Goal: Task Accomplishment & Management: Understand process/instructions

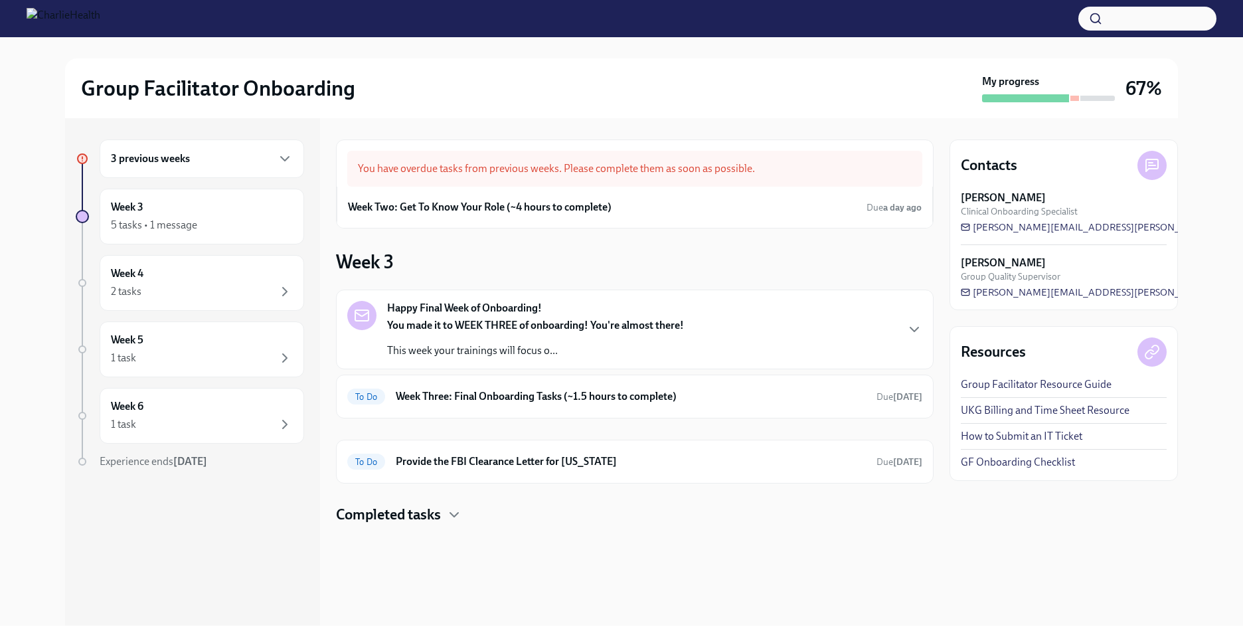
click at [292, 150] on div "3 previous weeks" at bounding box center [202, 158] width 205 height 39
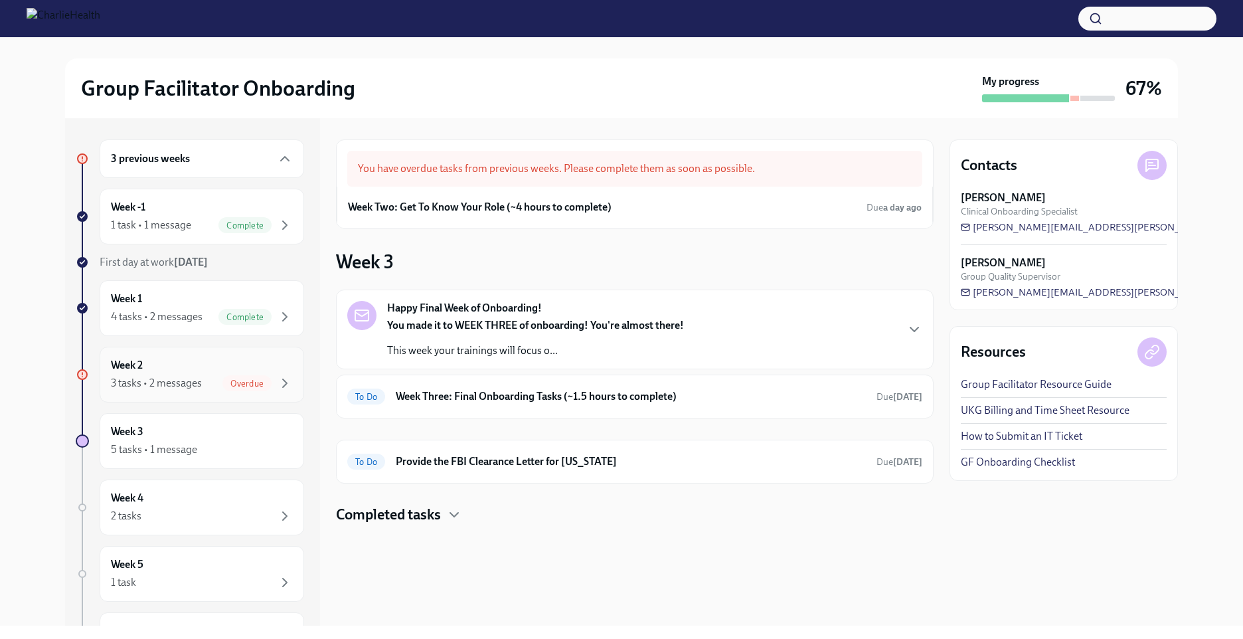
click at [252, 377] on div "Overdue" at bounding box center [247, 383] width 49 height 16
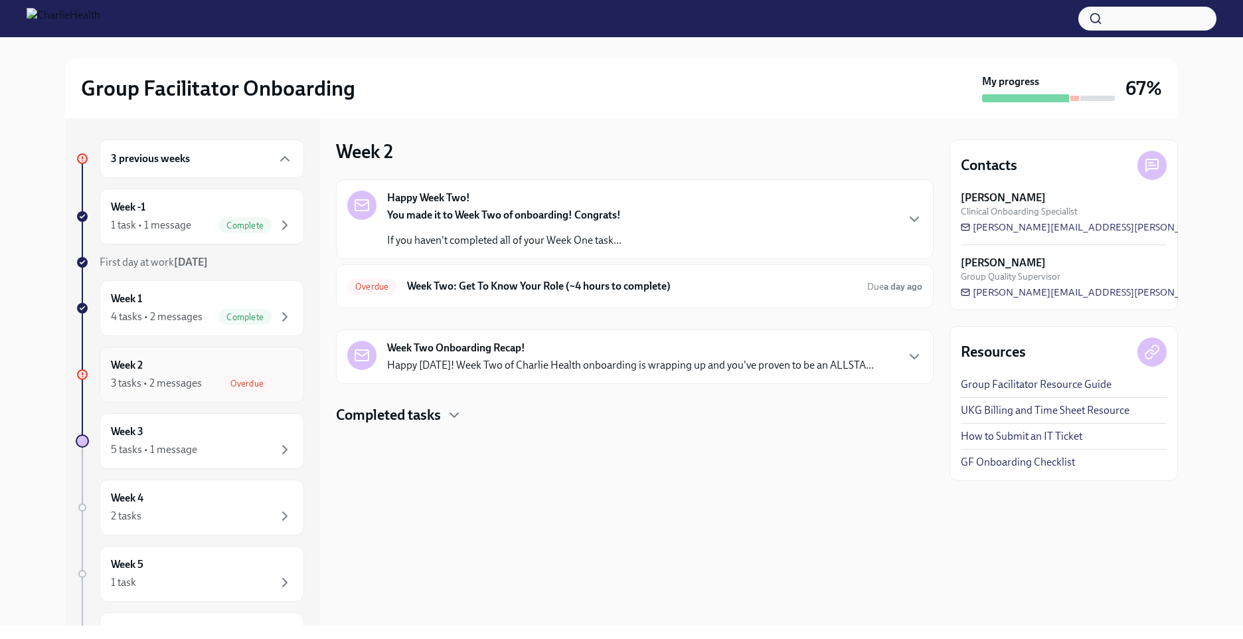
click at [236, 387] on span "Overdue" at bounding box center [247, 384] width 49 height 10
click at [240, 381] on span "Overdue" at bounding box center [247, 384] width 49 height 10
click at [139, 363] on h6 "Week 2" at bounding box center [127, 365] width 32 height 15
click at [247, 382] on span "Overdue" at bounding box center [247, 384] width 49 height 10
click at [519, 291] on h6 "Week Two: Get To Know Your Role (~4 hours to complete)" at bounding box center [632, 286] width 450 height 15
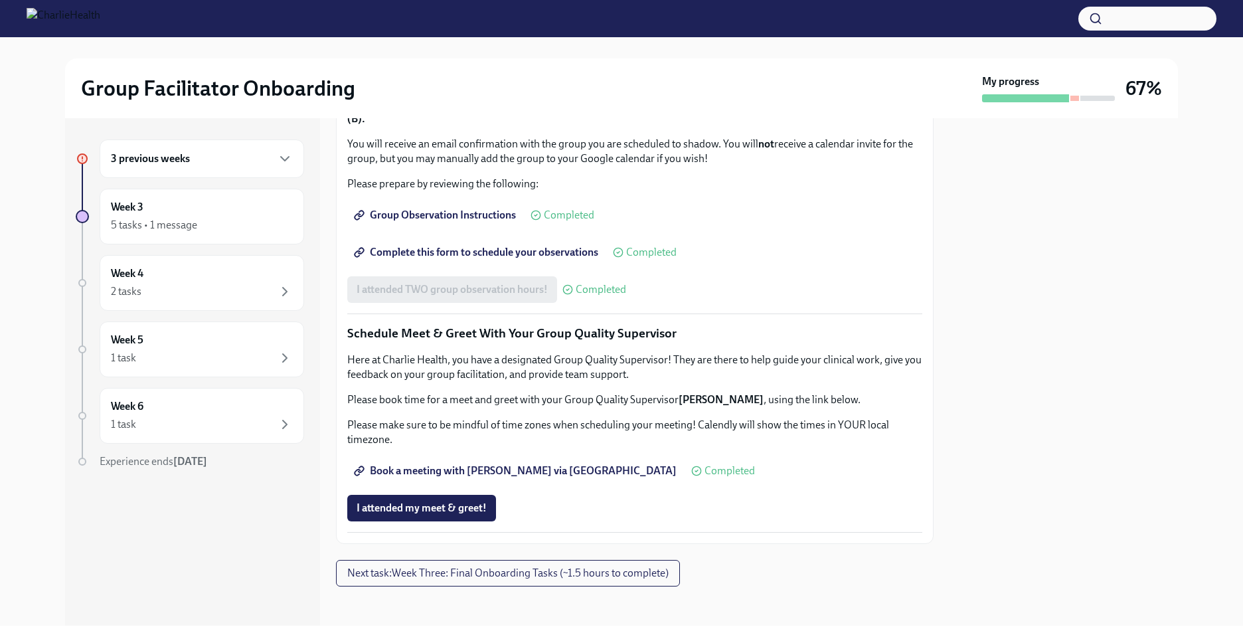
scroll to position [812, 0]
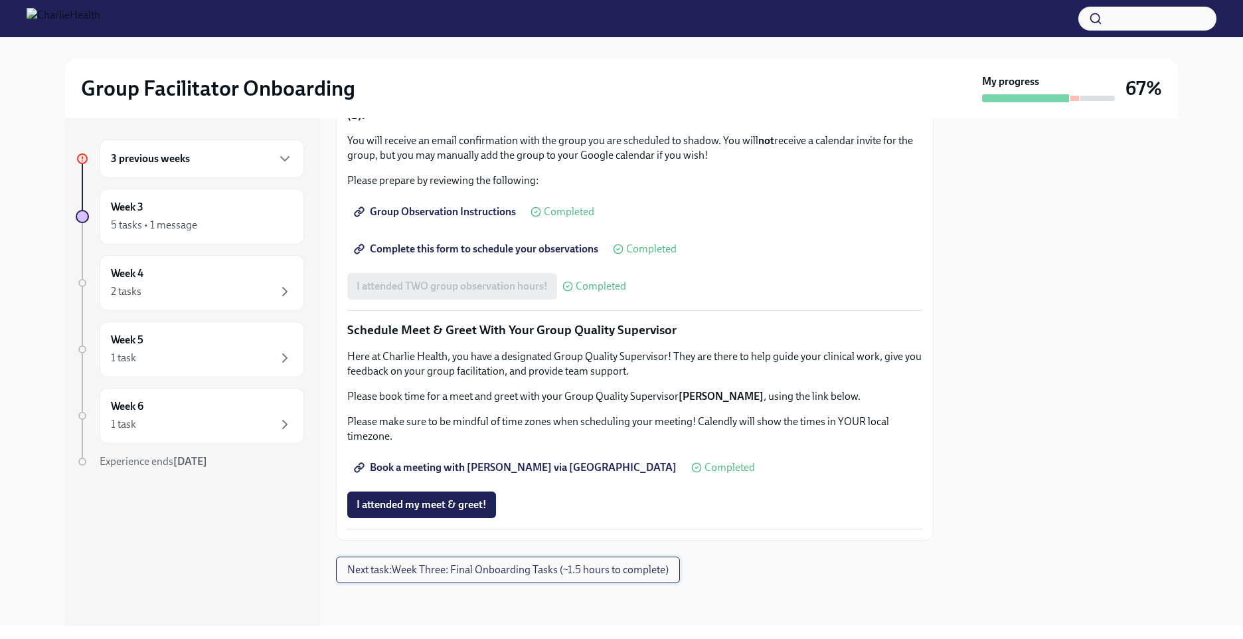
click at [420, 573] on span "Next task : Week Three: Final Onboarding Tasks (~1.5 hours to complete)" at bounding box center [507, 569] width 321 height 13
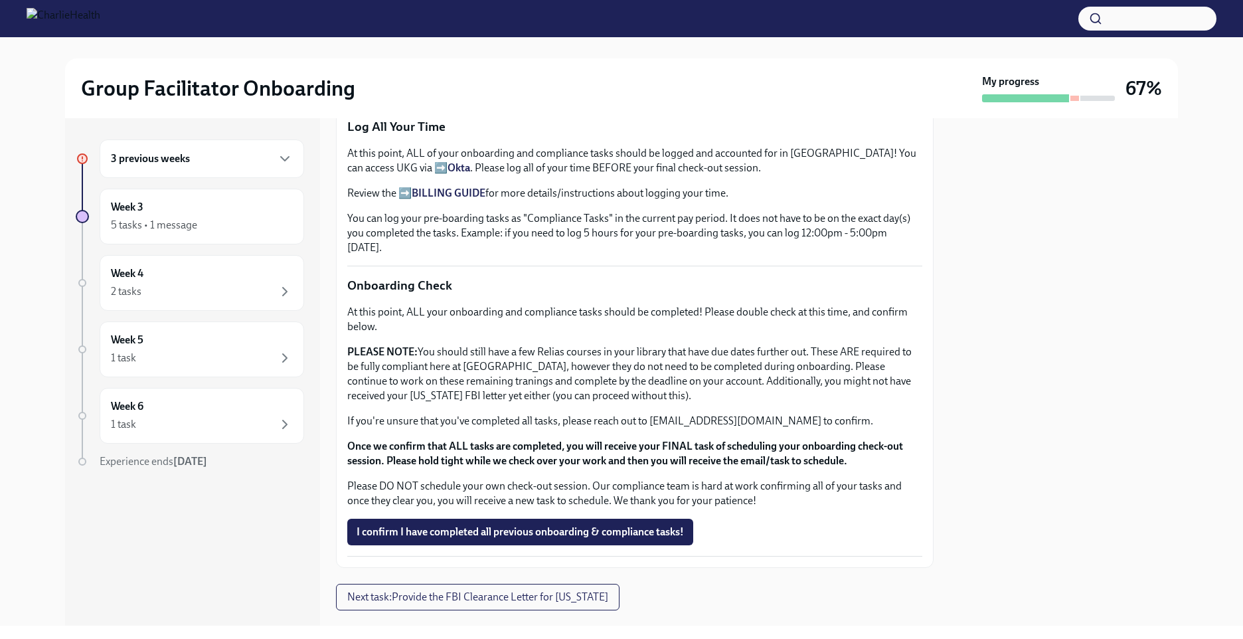
scroll to position [669, 0]
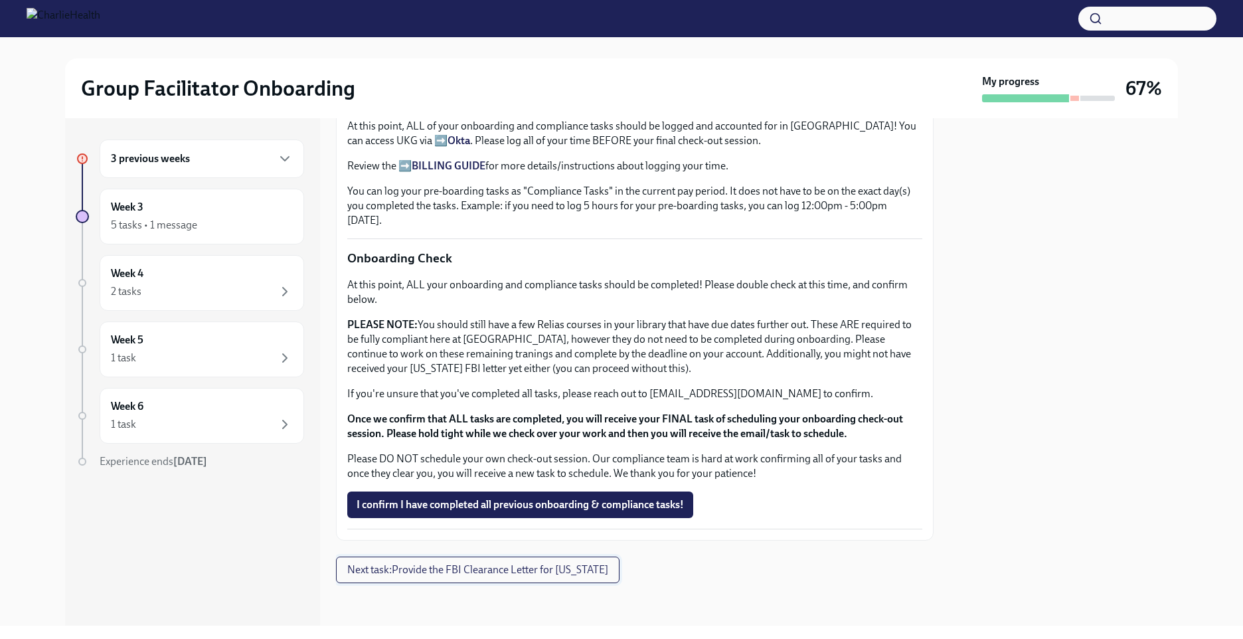
click at [434, 568] on span "Next task : Provide the FBI Clearance Letter for [US_STATE]" at bounding box center [477, 569] width 261 height 13
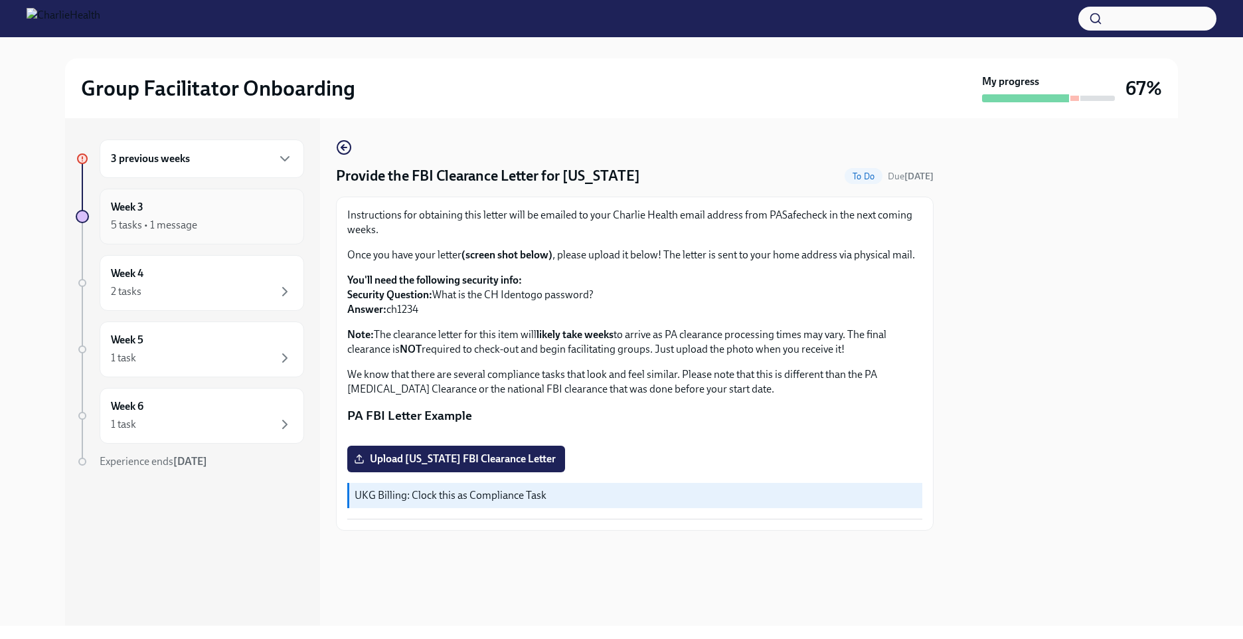
click at [161, 221] on div "5 tasks • 1 message" at bounding box center [154, 225] width 86 height 15
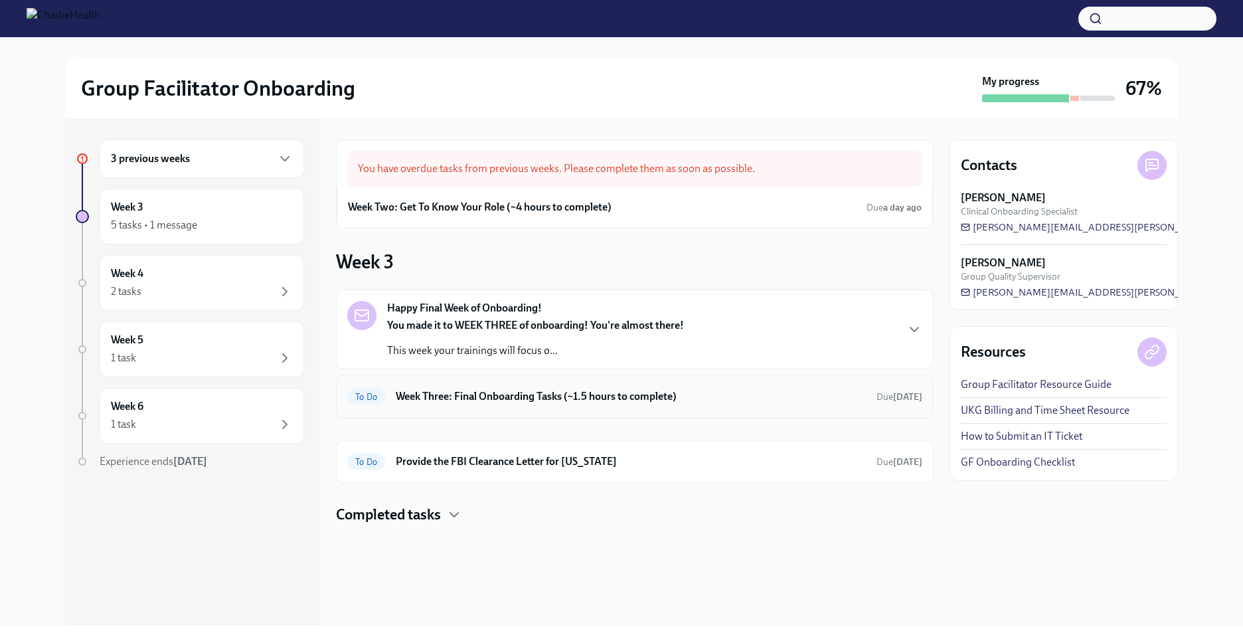
click at [448, 399] on h6 "Week Three: Final Onboarding Tasks (~1.5 hours to complete)" at bounding box center [631, 396] width 470 height 15
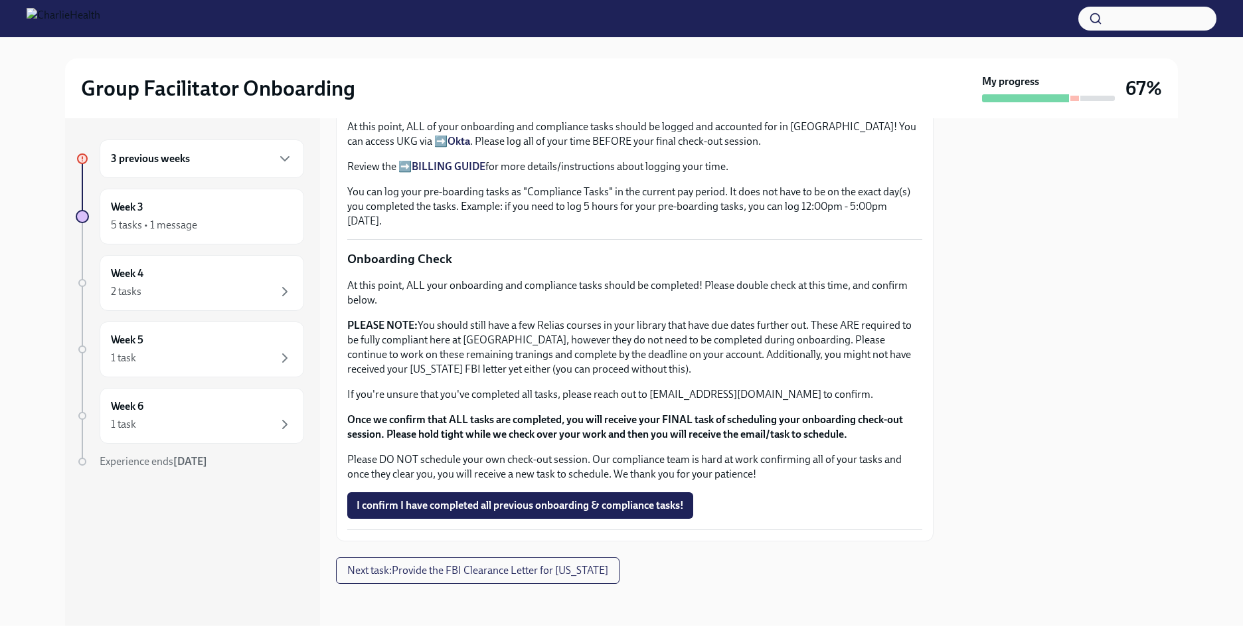
scroll to position [669, 0]
